Goal: Navigation & Orientation: Find specific page/section

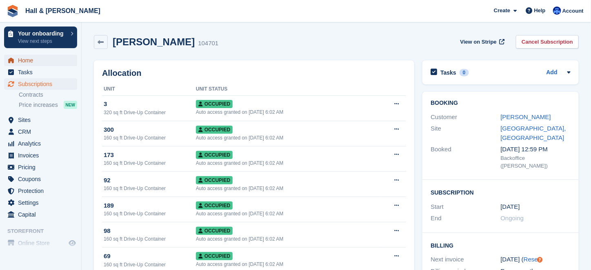
click at [26, 60] on span "Home" at bounding box center [42, 60] width 49 height 11
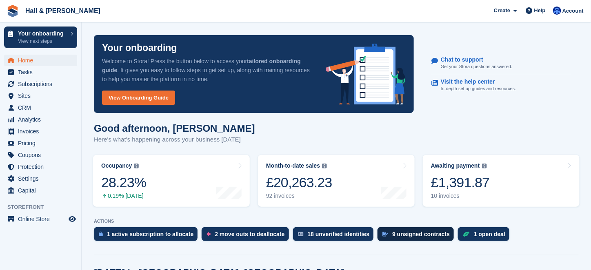
click at [399, 233] on div "9 unsigned contracts" at bounding box center [421, 234] width 58 height 7
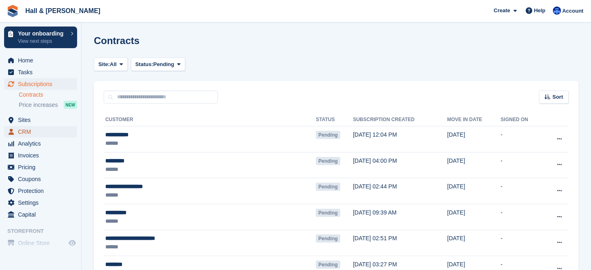
click at [30, 132] on span "CRM" at bounding box center [42, 131] width 49 height 11
